Goal: Contribute content

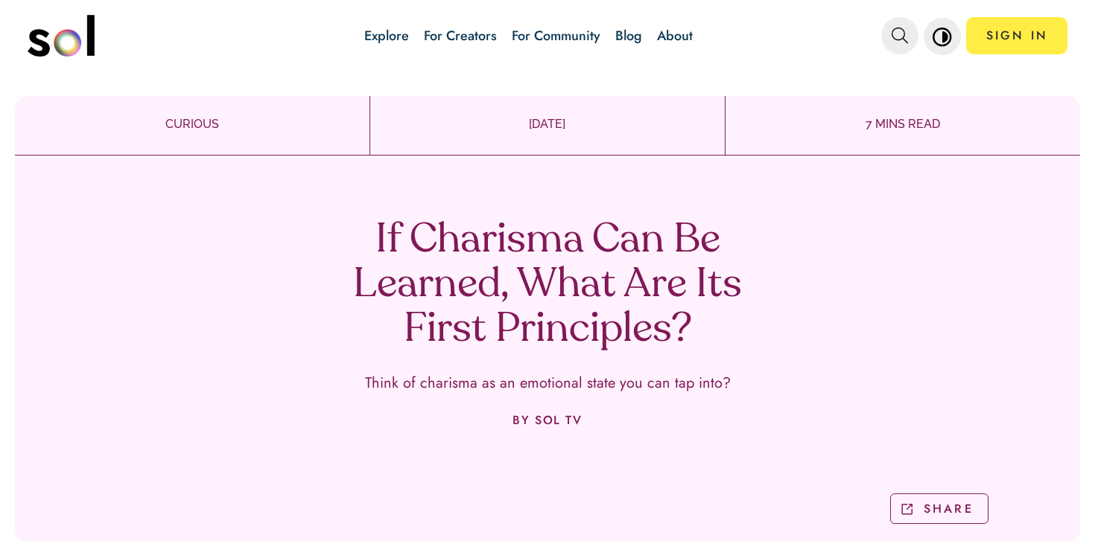
click at [521, 215] on div "If Charisma Can Be Learned, What Are Its First Principles? Think of charisma as…" at bounding box center [547, 355] width 1065 height 376
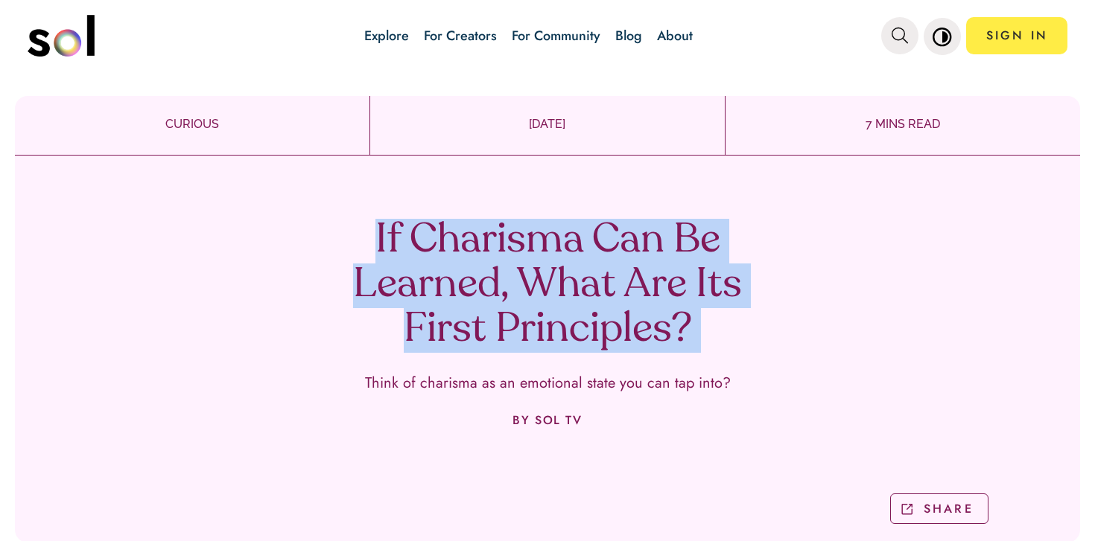
click at [521, 215] on div "If Charisma Can Be Learned, What Are Its First Principles? Think of charisma as…" at bounding box center [547, 355] width 1065 height 376
click at [562, 217] on div "If Charisma Can Be Learned, What Are Its First Principles? Think of charisma as…" at bounding box center [547, 355] width 1065 height 376
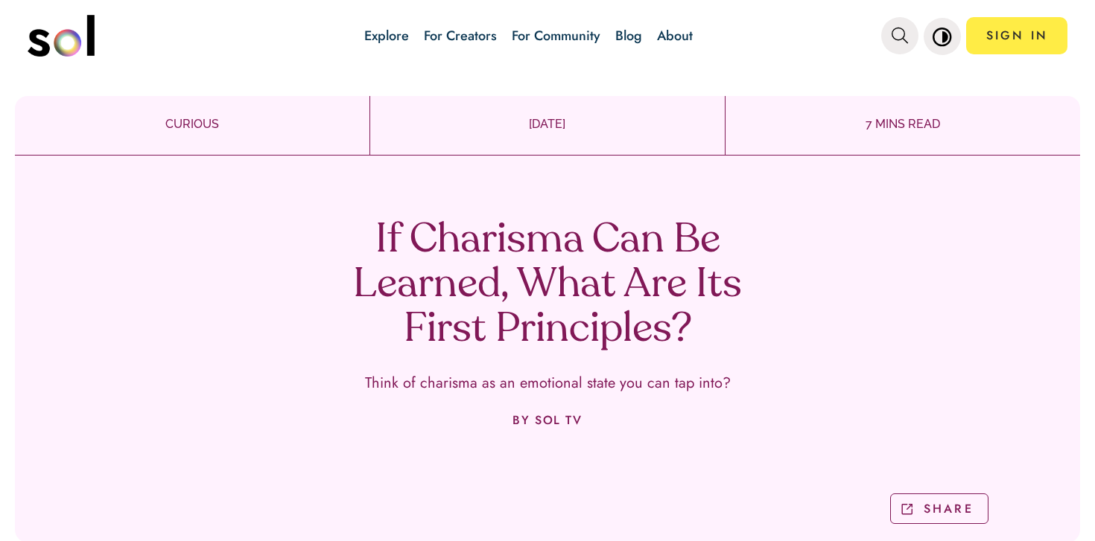
click at [621, 36] on link "Blog" at bounding box center [628, 35] width 27 height 19
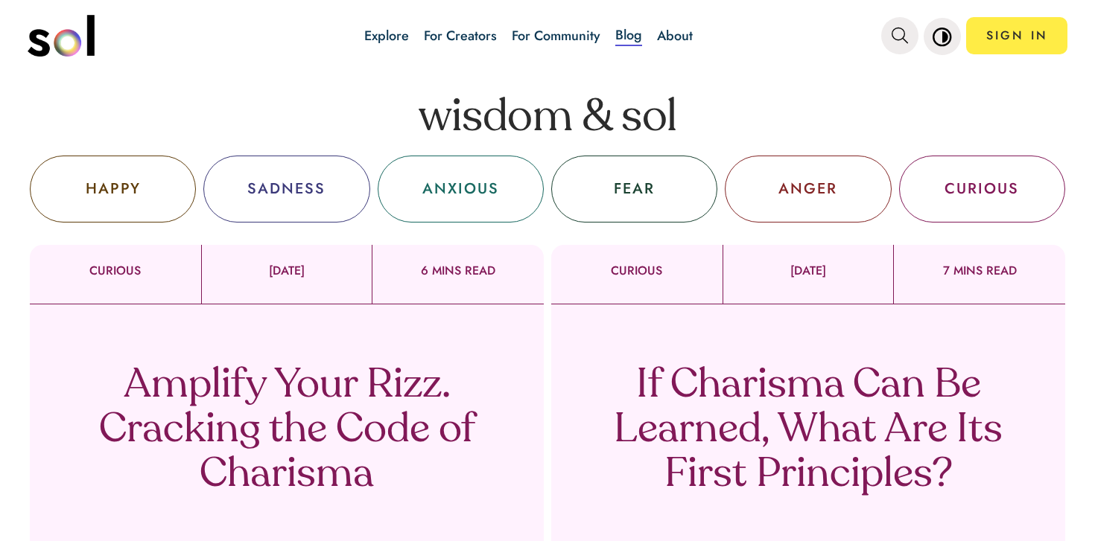
click at [448, 401] on p "Amplify Your Rizz. Cracking the Code of Charisma" at bounding box center [286, 431] width 439 height 134
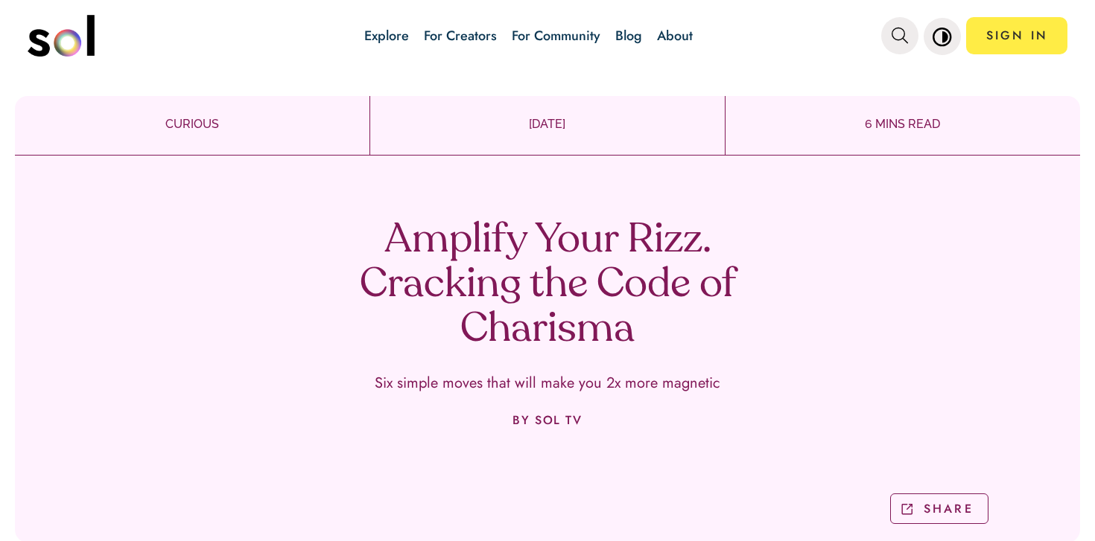
click at [514, 249] on h1 "Amplify Your Rizz. Cracking the Code of Charisma" at bounding box center [547, 286] width 439 height 134
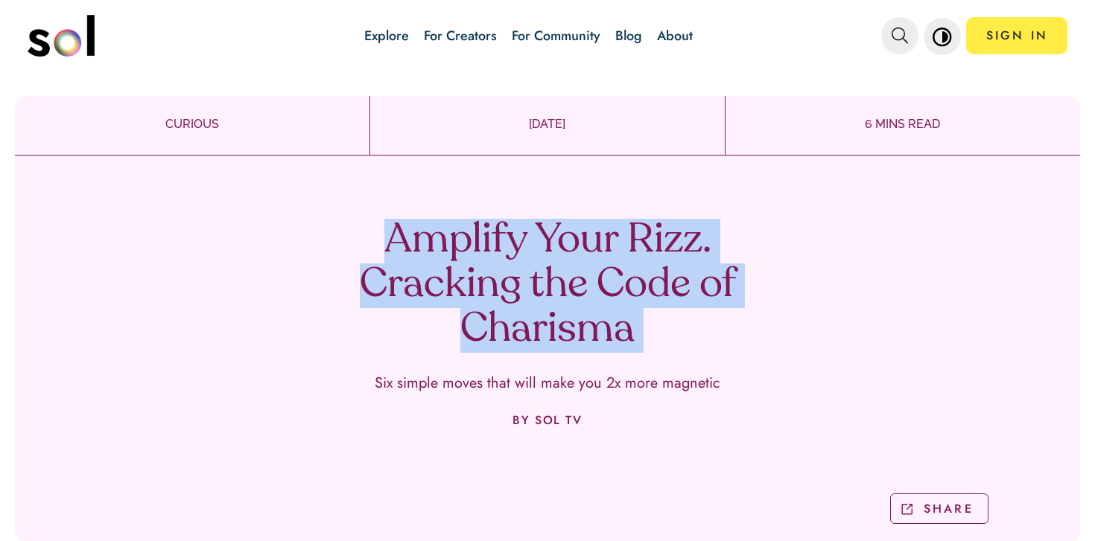
click at [514, 249] on h1 "Amplify Your Rizz. Cracking the Code of Charisma" at bounding box center [547, 286] width 439 height 134
copy h1 "Amplify Your Rizz. Cracking the Code of Charisma"
click at [639, 34] on link "Blog" at bounding box center [628, 35] width 27 height 19
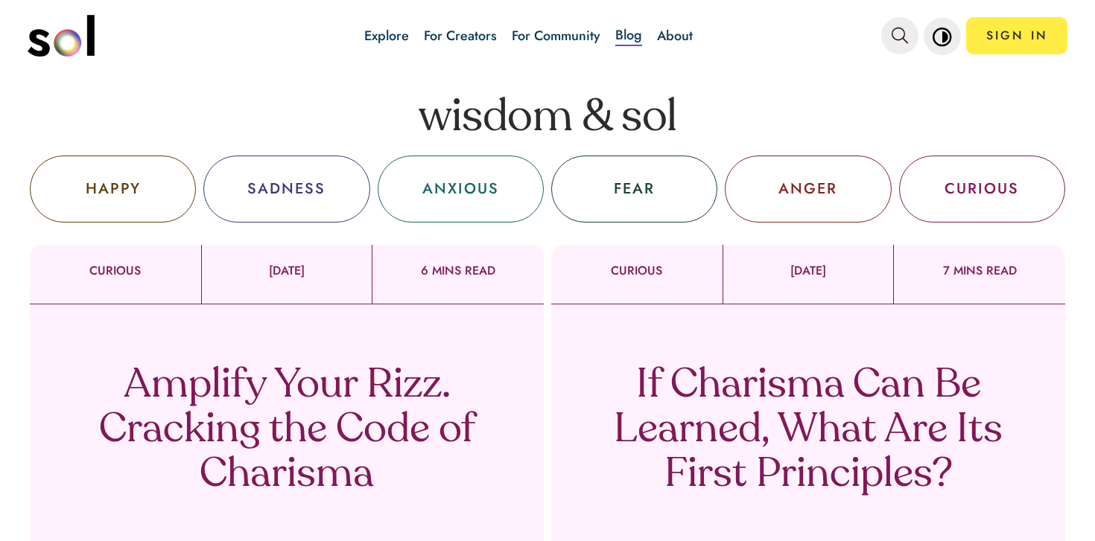
click at [660, 462] on p "If Charisma Can Be Learned, What Are Its First Principles?" at bounding box center [807, 431] width 439 height 134
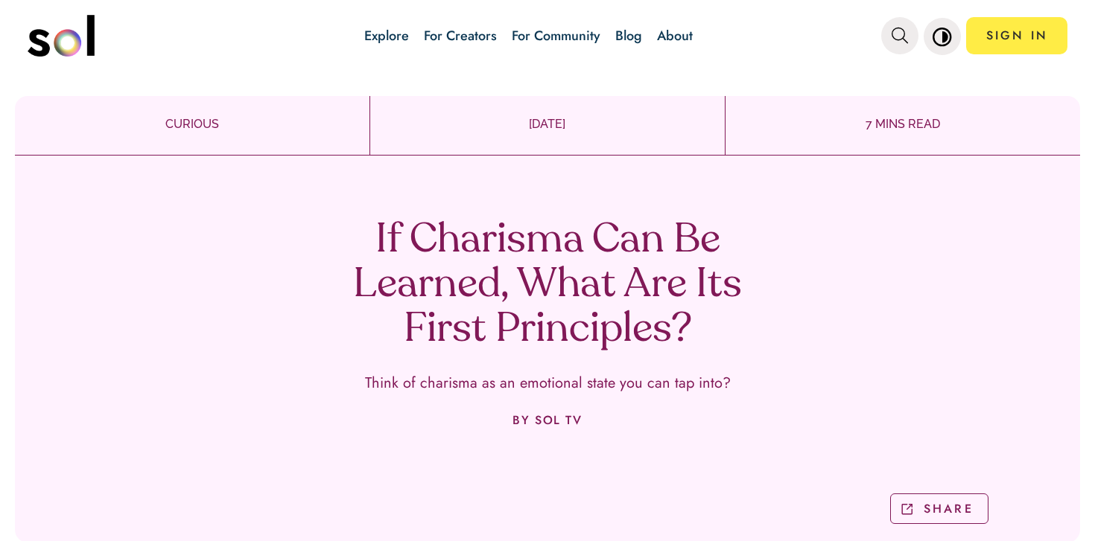
click at [497, 279] on h1 "If Charisma Can Be Learned, What Are Its First Principles?" at bounding box center [547, 286] width 439 height 134
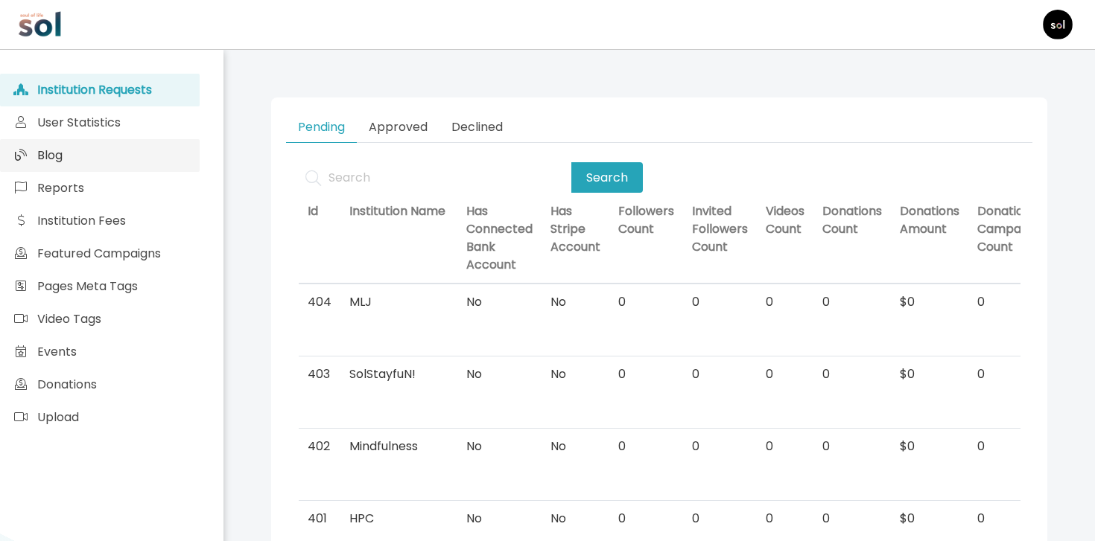
click at [180, 158] on link "Blog" at bounding box center [100, 155] width 200 height 33
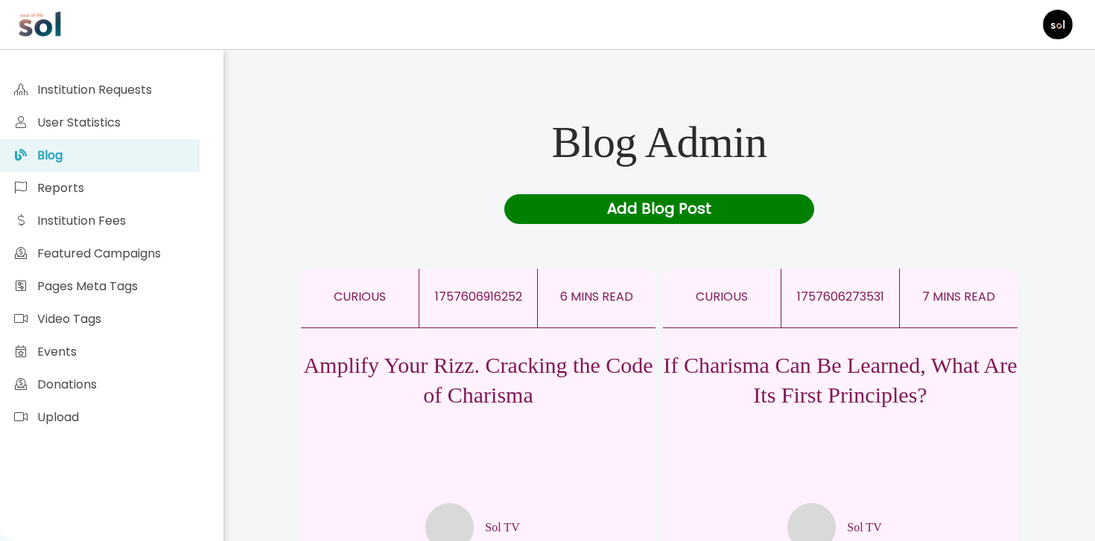
click at [766, 440] on div "If Charisma Can Be Learned, What Are Its First Principles? Sol TV" at bounding box center [840, 439] width 354 height 223
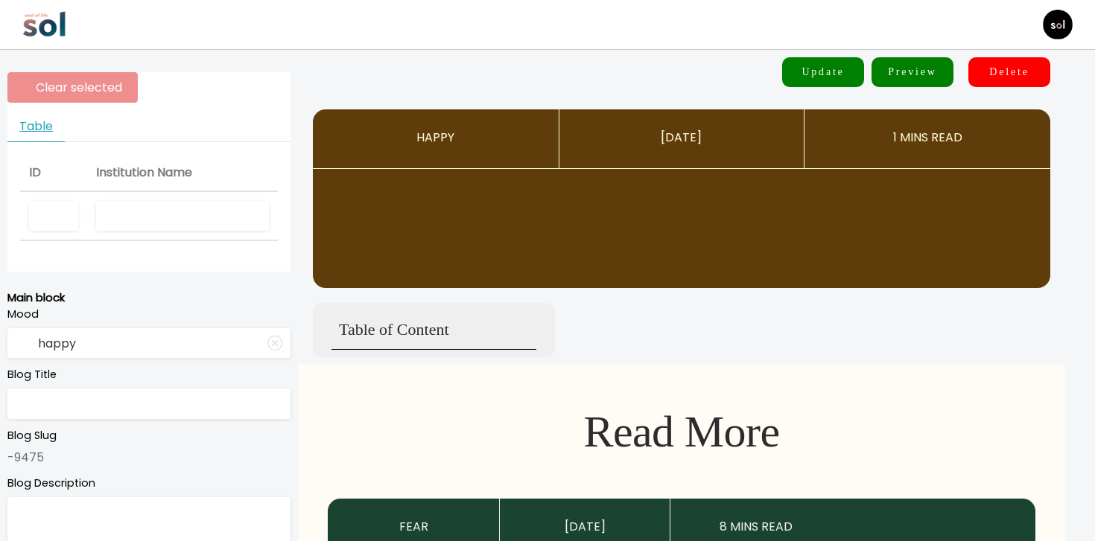
click at [166, 201] on input "text" at bounding box center [182, 216] width 173 height 31
click at [165, 226] on input "sol tv" at bounding box center [182, 216] width 173 height 31
type input "sol tv"
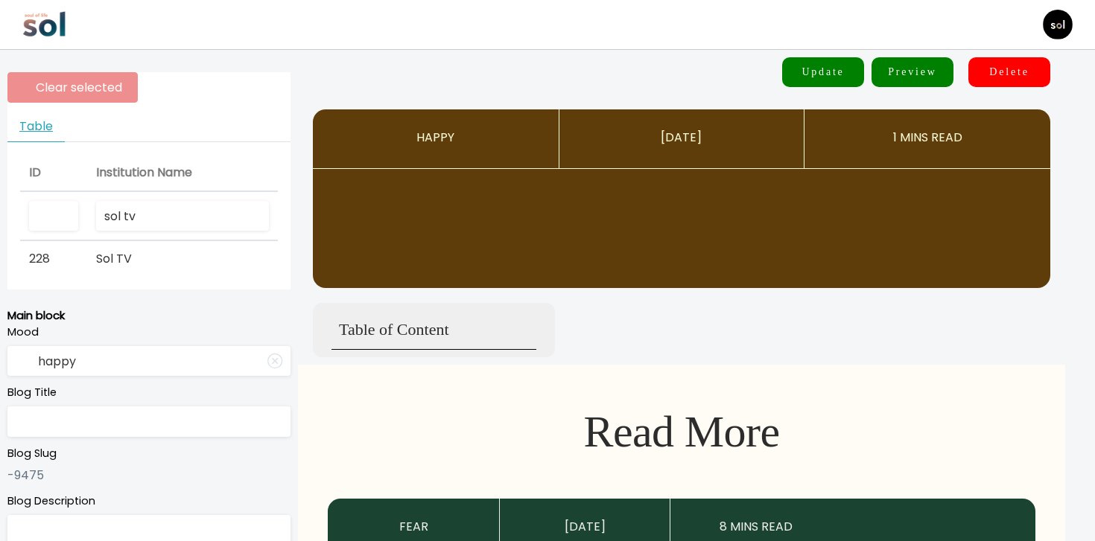
type input "curious"
type input "If Charisma Can Be Learned, What Are Its First Principles?"
type textarea "Think of charisma as an emotional state you can tap into?"
type input "Sol TV"
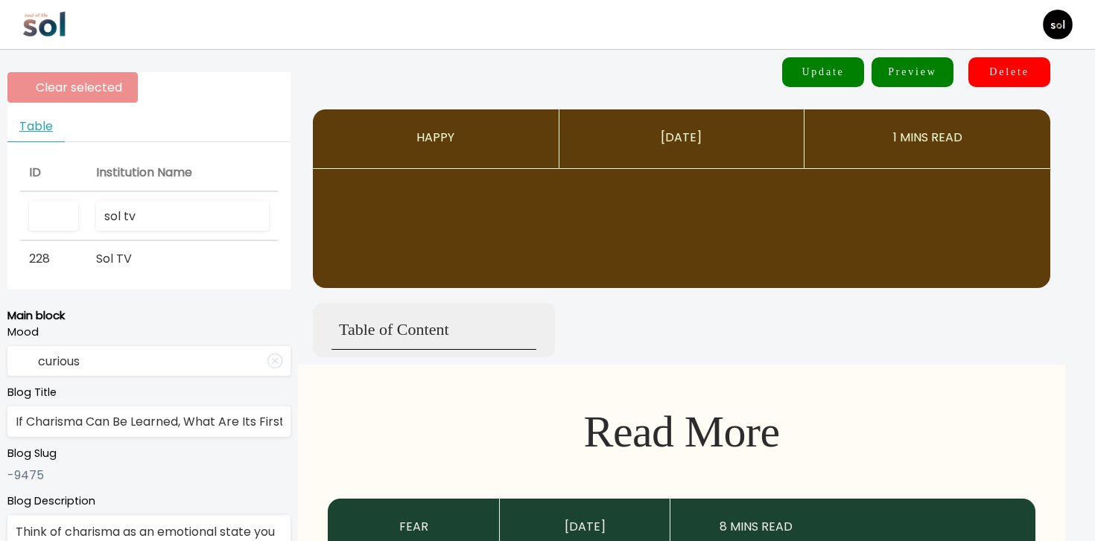
click at [175, 208] on input "sol tv" at bounding box center [182, 216] width 173 height 31
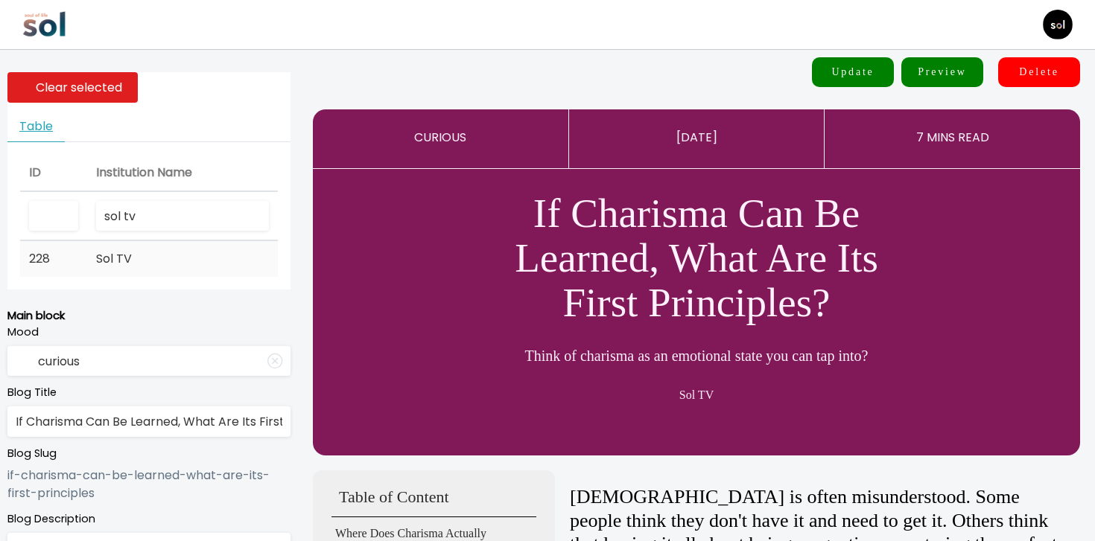
type input "sol tv"
click at [162, 266] on td "Sol TV" at bounding box center [182, 259] width 191 height 36
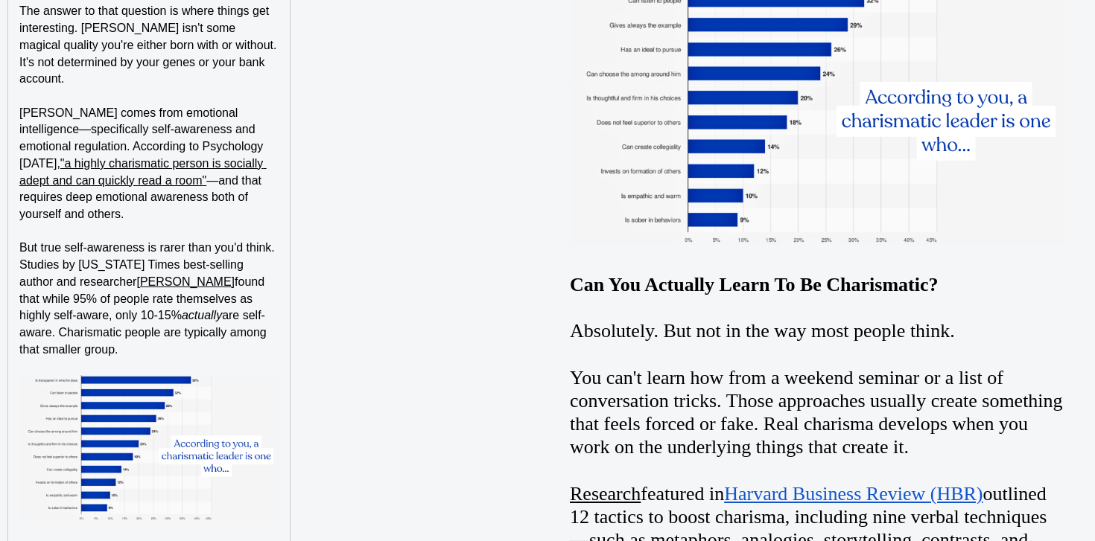
scroll to position [2014, 0]
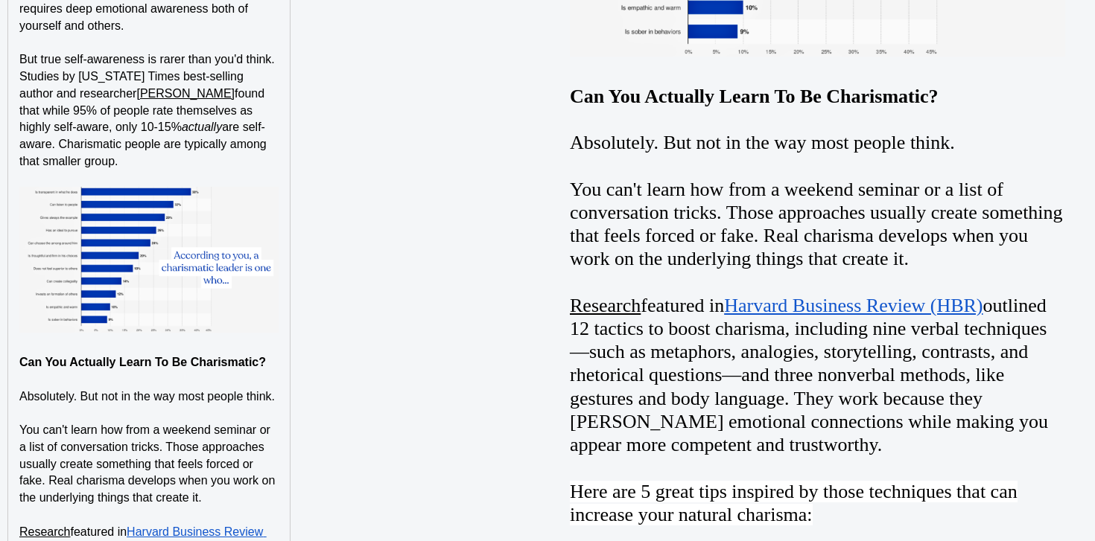
click at [283, 258] on div "Charisma is often misunderstood. Some people think they don't have it and need …" at bounding box center [148, 288] width 281 height 2248
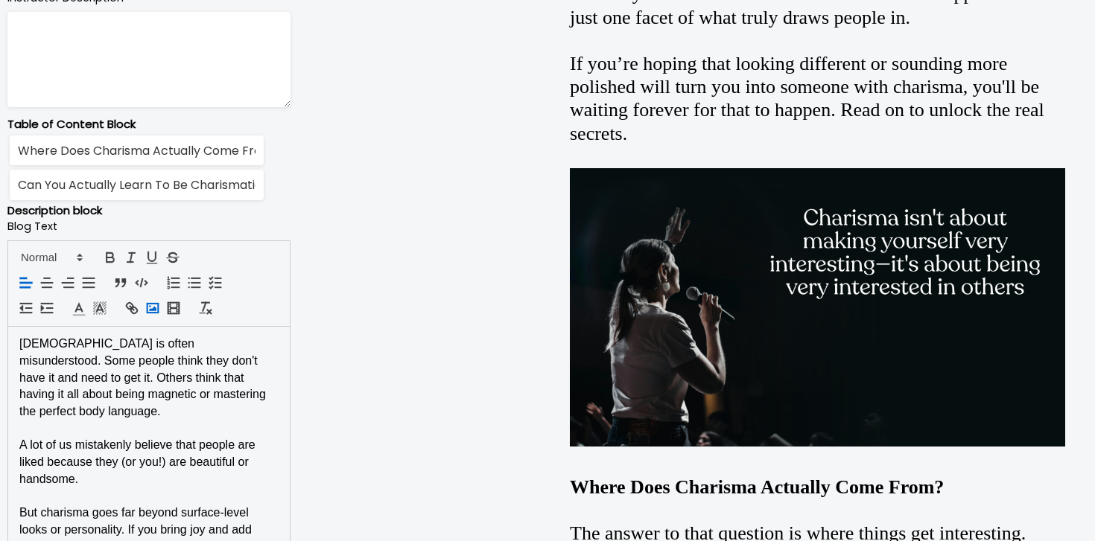
click at [157, 304] on rect "button" at bounding box center [152, 308] width 11 height 9
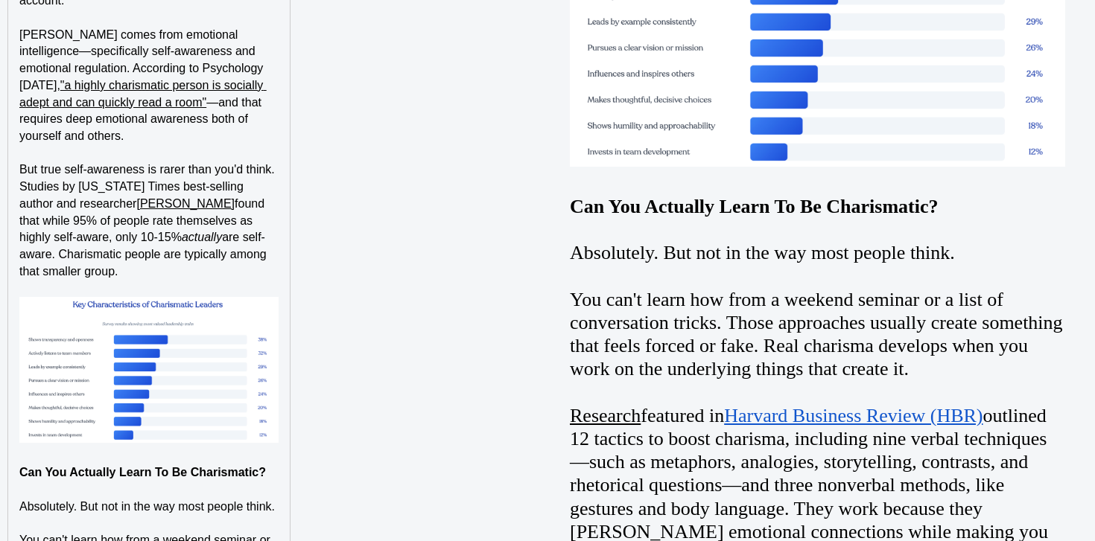
click at [241, 145] on p at bounding box center [148, 153] width 259 height 17
click at [51, 448] on p at bounding box center [148, 456] width 259 height 17
click at [124, 448] on p at bounding box center [148, 456] width 259 height 17
click at [150, 281] on p at bounding box center [148, 289] width 259 height 17
click at [168, 231] on p "But true self-awareness is rarer than you'd think. Studies by New York Times be…" at bounding box center [148, 221] width 259 height 118
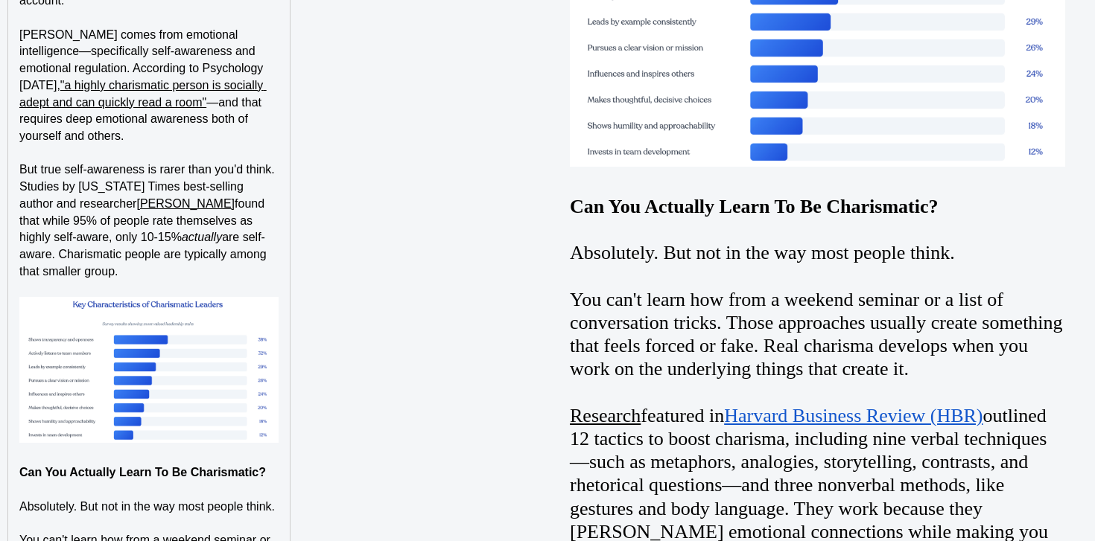
click at [172, 466] on strong "Can You Actually Learn To Be Charismatic?" at bounding box center [142, 472] width 246 height 13
click at [247, 482] on p at bounding box center [148, 490] width 259 height 17
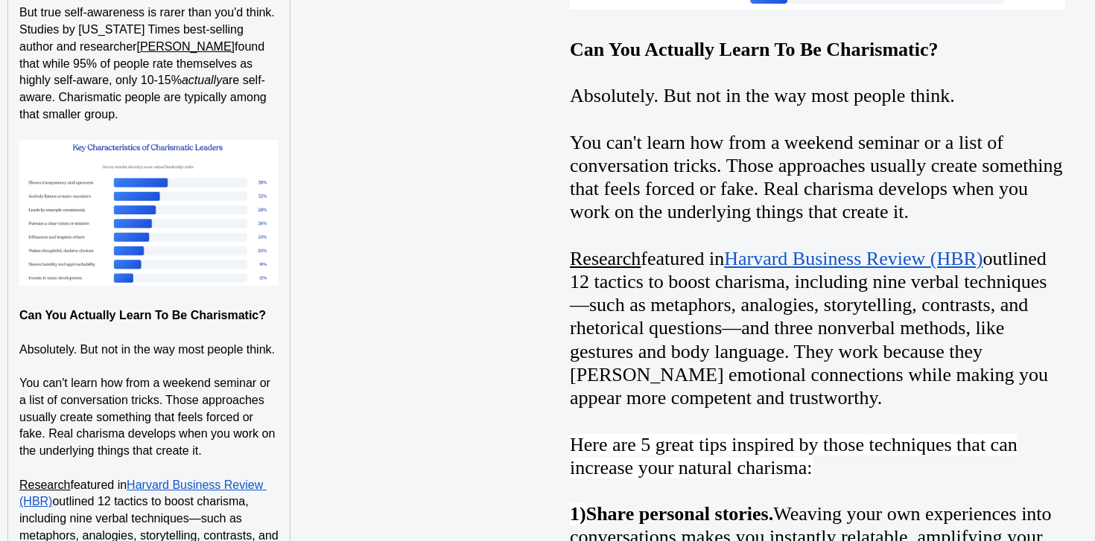
scroll to position [2063, 0]
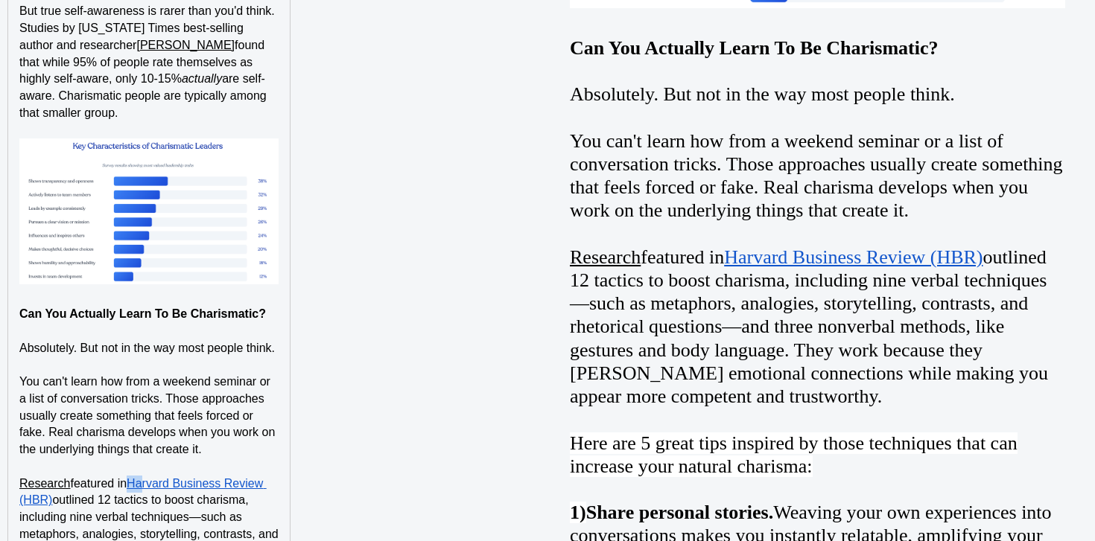
drag, startPoint x: 134, startPoint y: 449, endPoint x: 149, endPoint y: 451, distance: 15.0
click at [149, 477] on link "Harvard Business Review (HBR)" at bounding box center [142, 492] width 247 height 30
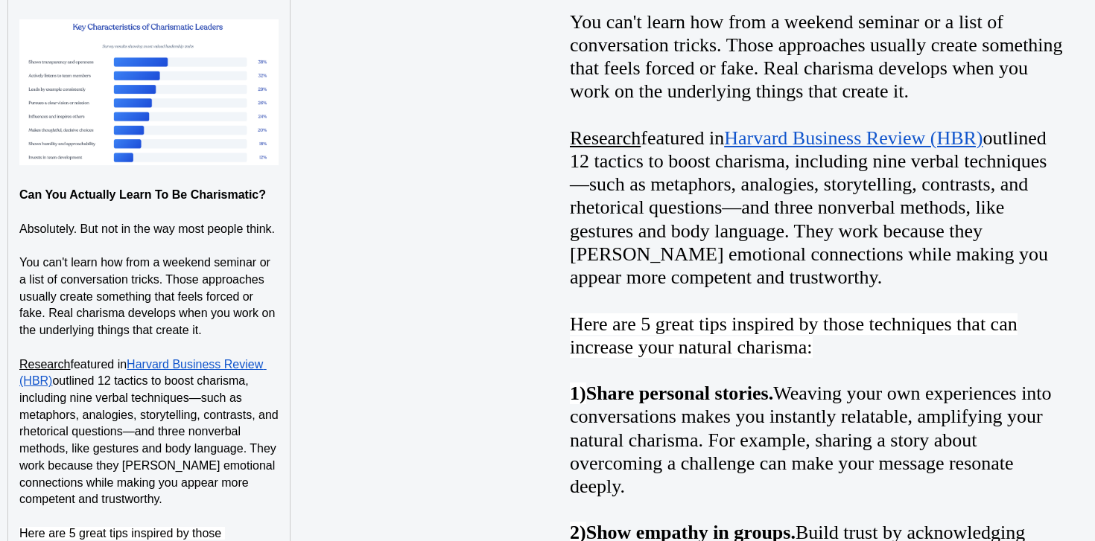
click at [176, 410] on span "outlined 12 tactics to boost charisma, including nine verbal techniques—such as…" at bounding box center [150, 440] width 262 height 131
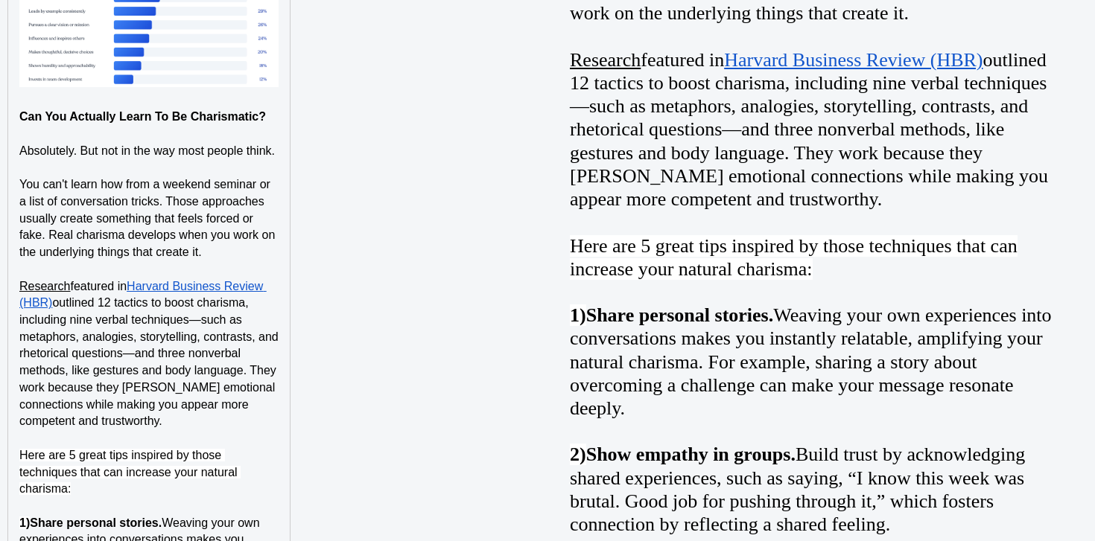
scroll to position [2265, 0]
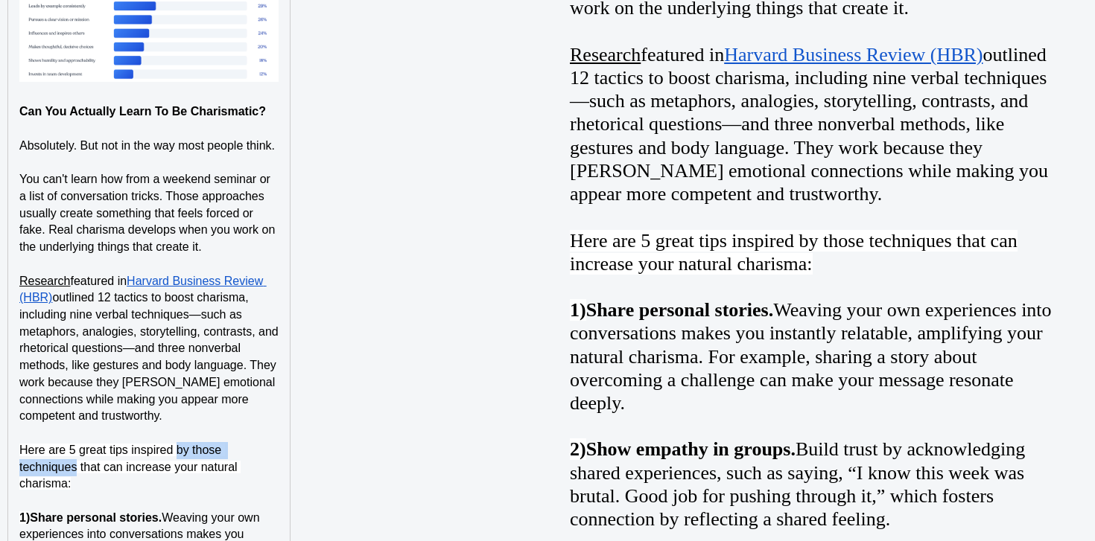
drag, startPoint x: 177, startPoint y: 416, endPoint x: 75, endPoint y: 439, distance: 104.4
click at [75, 442] on p "Here are 5 great tips inspired by those techniques that can increase your natur…" at bounding box center [148, 467] width 259 height 51
click at [197, 444] on span "Here are 5 great tips inspired by those techniques that can increase your natur…" at bounding box center [129, 467] width 221 height 46
drag, startPoint x: 195, startPoint y: 411, endPoint x: 77, endPoint y: 439, distance: 121.0
click at [77, 442] on p "Here are 5 great tips inspired by those techniques that can increase your natur…" at bounding box center [148, 467] width 259 height 51
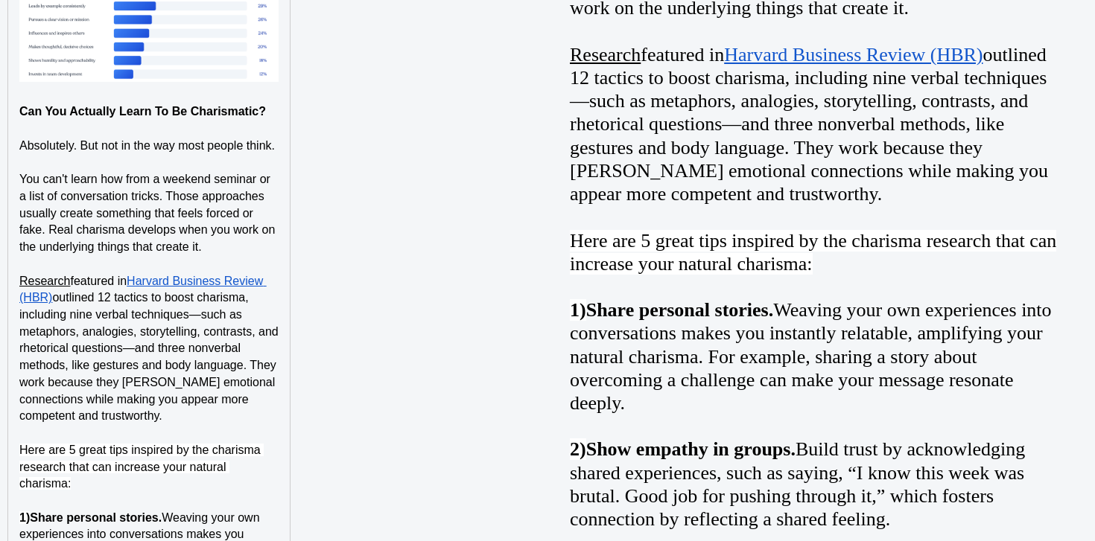
click at [110, 450] on p "Here are 5 great tips inspired by the charisma research that can increase your …" at bounding box center [148, 467] width 259 height 51
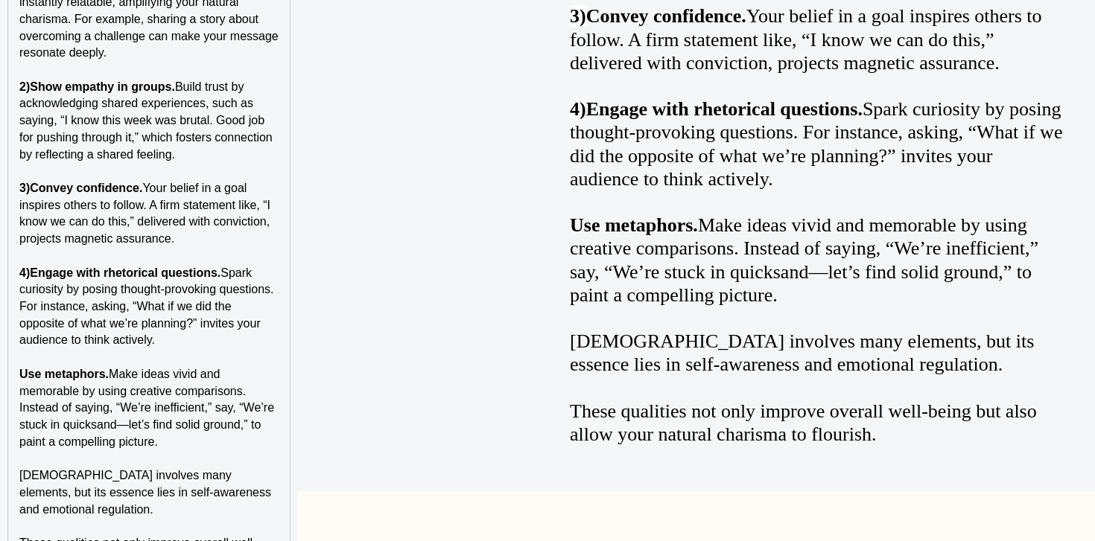
scroll to position [2829, 0]
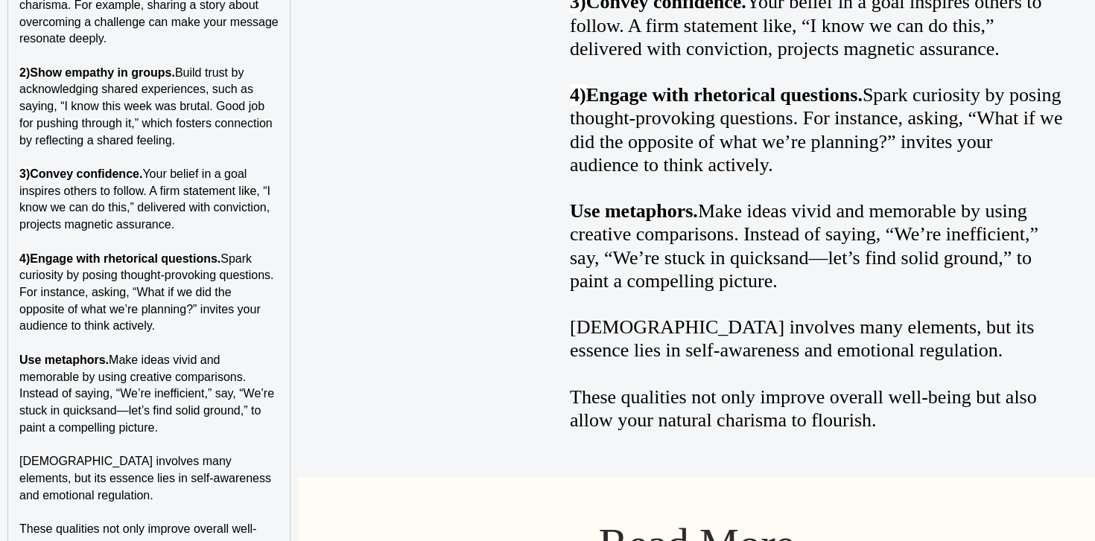
click at [92, 380] on span "Make ideas vivid and memorable by using creative comparisons. Instead of saying…" at bounding box center [148, 394] width 258 height 80
click at [154, 437] on p at bounding box center [148, 445] width 259 height 17
click at [176, 362] on span "Make ideas vivid and memorable by using creative comparisons. Instead of saying…" at bounding box center [148, 394] width 258 height 80
click at [22, 352] on p "Use metaphors. Make ideas vivid and memorable by using creative comparisons. In…" at bounding box center [148, 394] width 259 height 85
click at [250, 352] on p "5) Use metaphors. Make ideas vivid and memorable by using creative comparisons.…" at bounding box center [148, 394] width 259 height 85
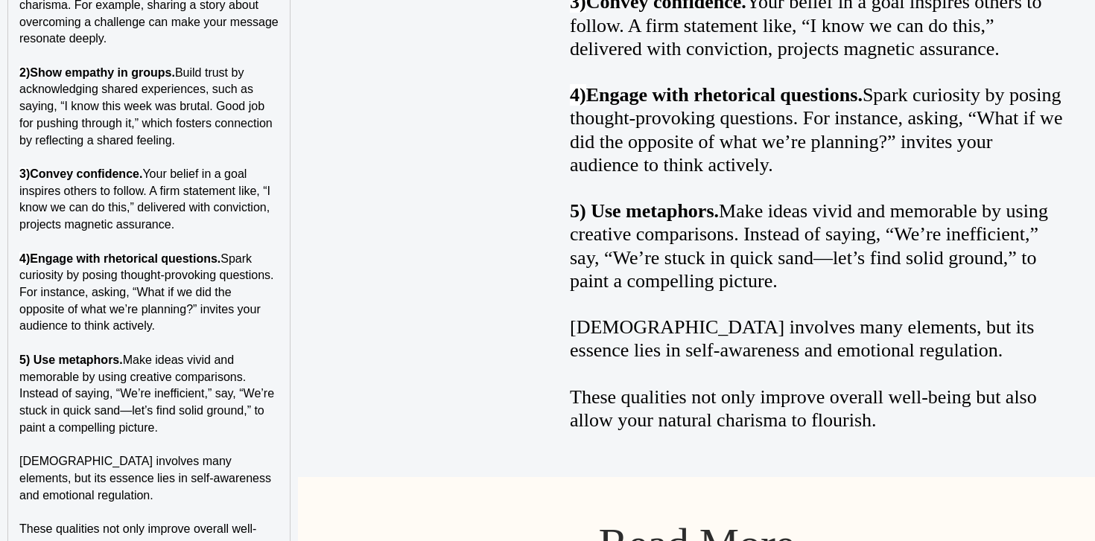
click at [255, 352] on p "5) Use metaphors. Make ideas vivid and memorable by using creative comparisons.…" at bounding box center [148, 394] width 259 height 85
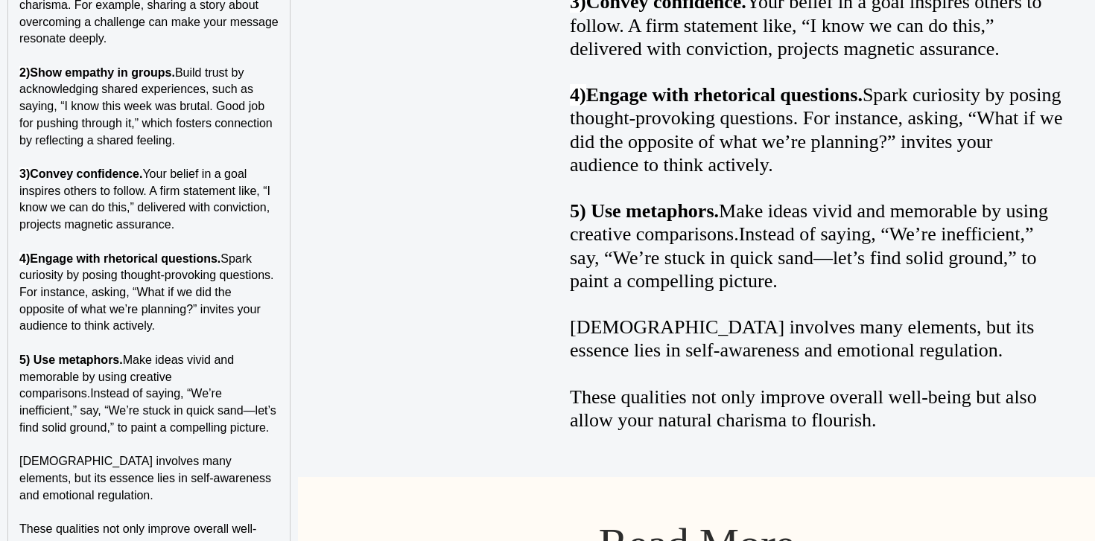
click at [183, 523] on span "These qualities not only improve overall well-being but also allow your natural…" at bounding box center [138, 546] width 239 height 46
click at [90, 355] on span "Make ideas vivid and memorable by using creative comparisons.Instead of saying,…" at bounding box center [149, 394] width 260 height 80
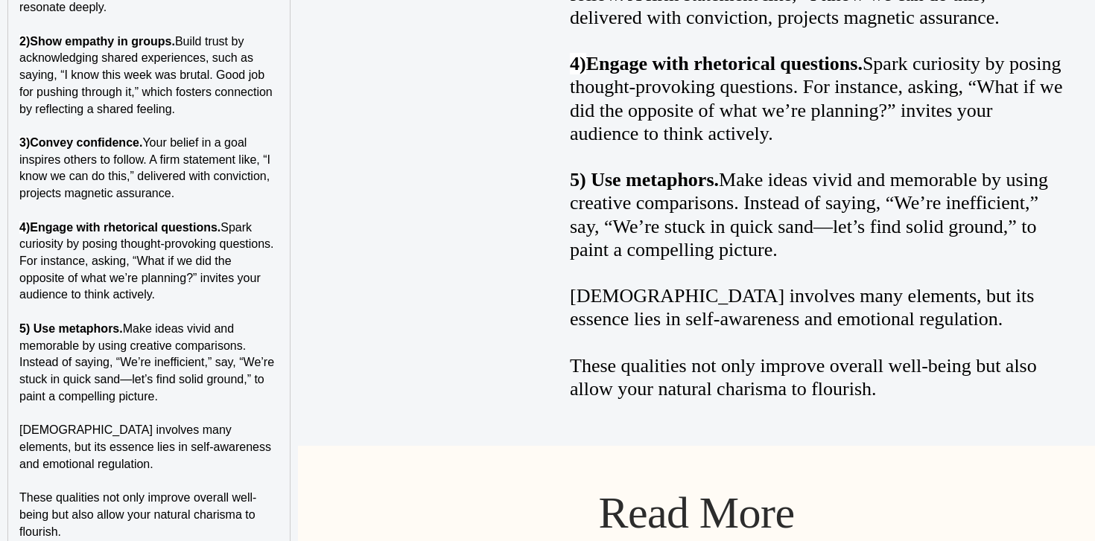
scroll to position [2893, 0]
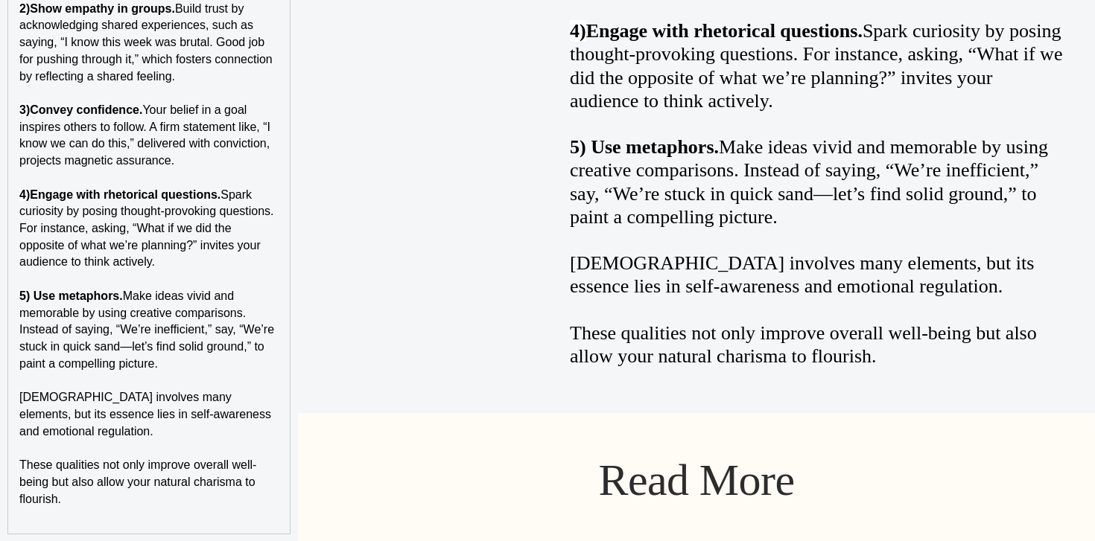
click at [48, 459] on span "These qualities not only improve overall well-being but also allow your natural…" at bounding box center [138, 482] width 239 height 46
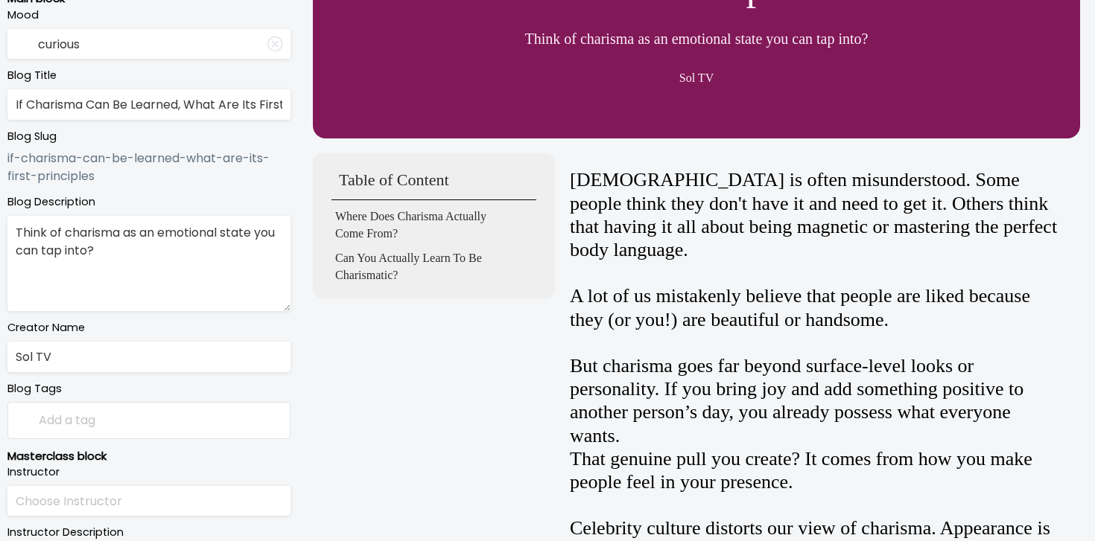
scroll to position [314, 0]
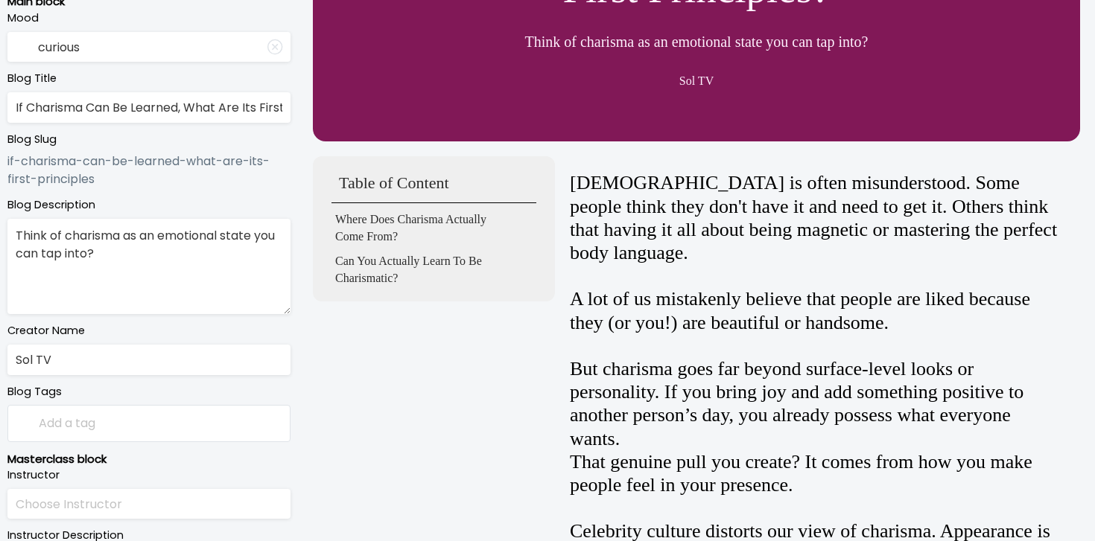
click at [389, 226] on p "Where Does Charisma Actually Come From?" at bounding box center [418, 228] width 167 height 34
click at [397, 228] on p "Where Does Charisma Actually Come From?" at bounding box center [418, 228] width 167 height 34
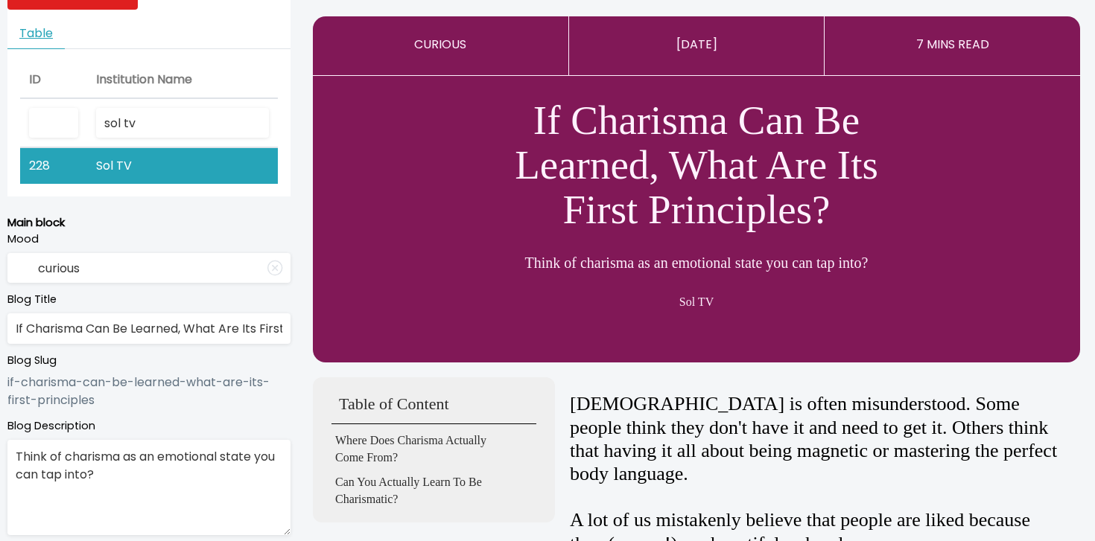
scroll to position [0, 0]
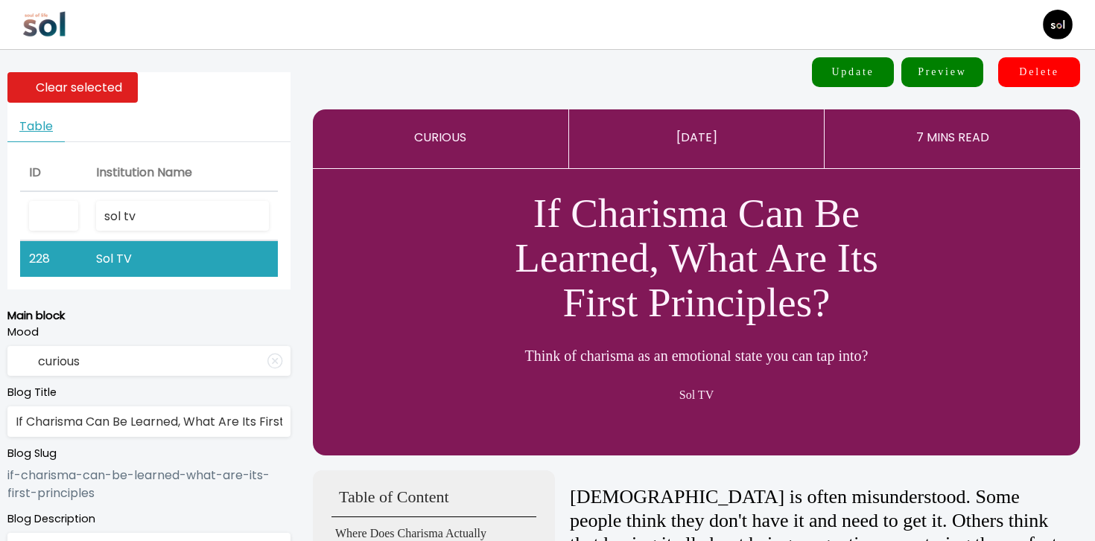
click at [879, 60] on button "Update" at bounding box center [853, 72] width 82 height 30
